Goal: Task Accomplishment & Management: Manage account settings

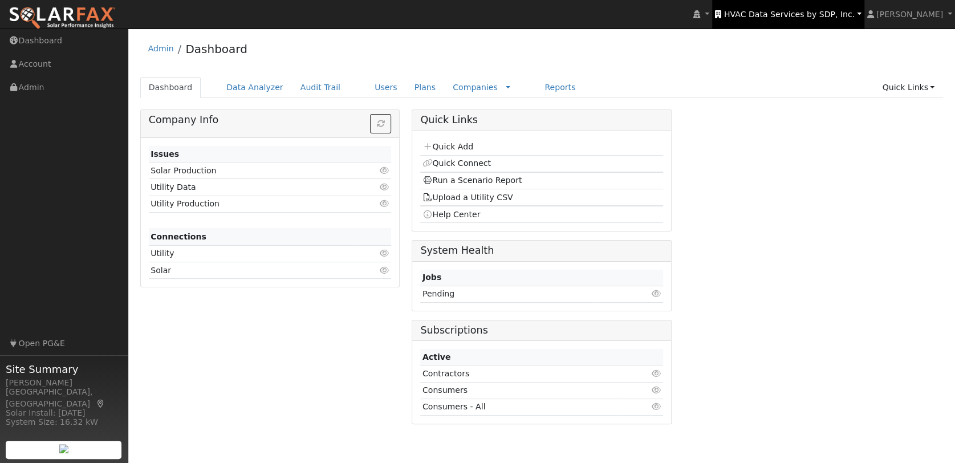
click at [824, 11] on span "HVAC Data Services by SDP, Inc." at bounding box center [789, 14] width 131 height 9
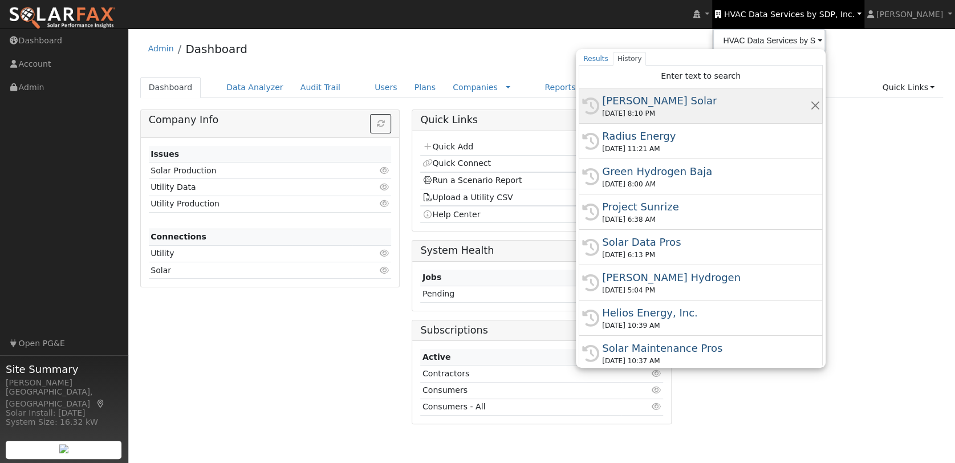
click at [661, 100] on div "[PERSON_NAME] Solar" at bounding box center [705, 100] width 207 height 15
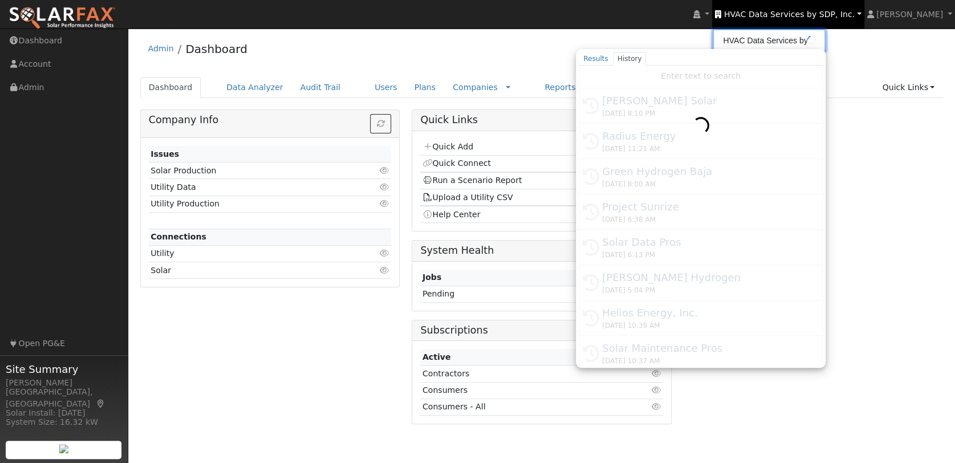
type input "[PERSON_NAME] Solar"
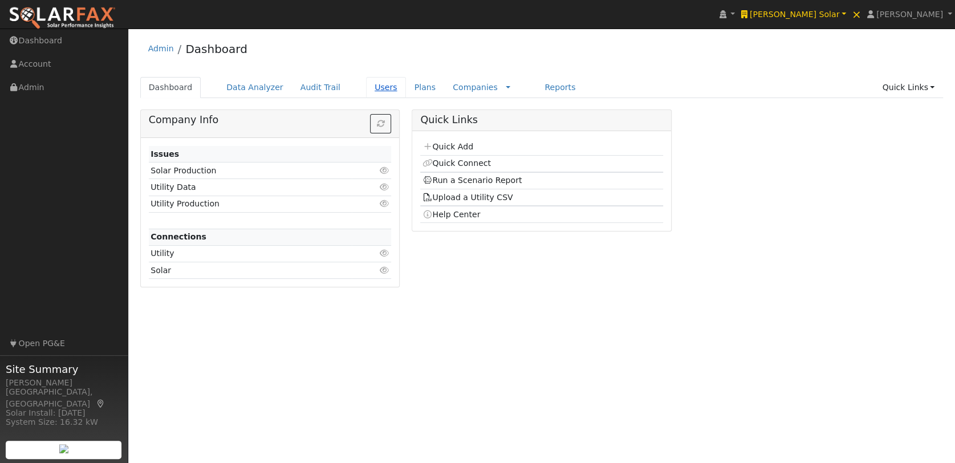
click at [366, 86] on link "Users" at bounding box center [386, 87] width 40 height 21
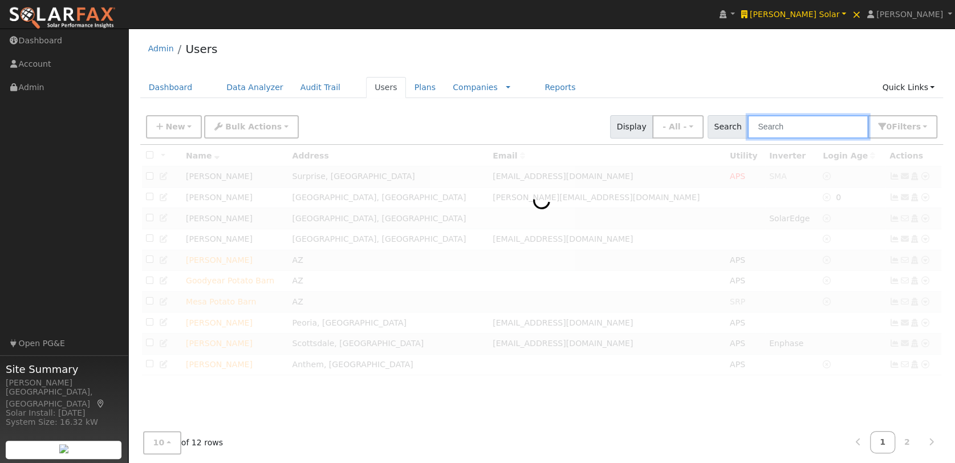
click at [810, 121] on input "text" at bounding box center [807, 126] width 121 height 23
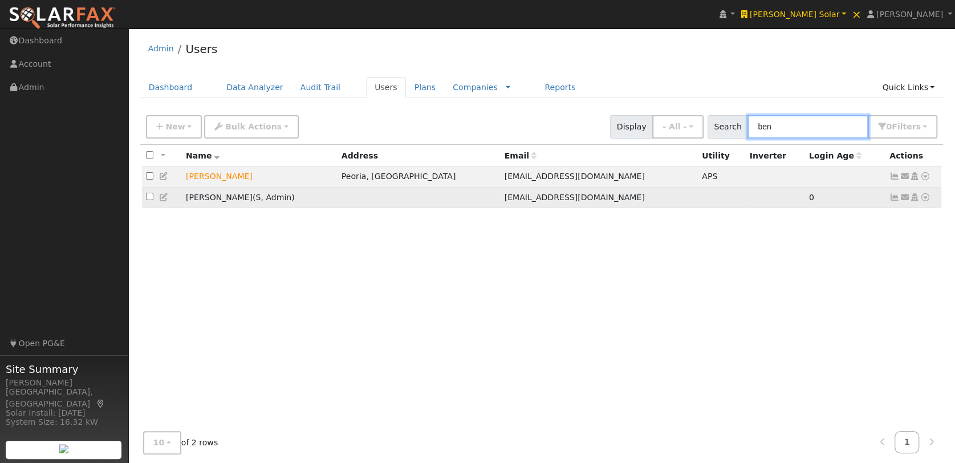
type input "ben"
click at [914, 197] on icon at bounding box center [914, 197] width 10 height 8
